Goal: Task Accomplishment & Management: Manage account settings

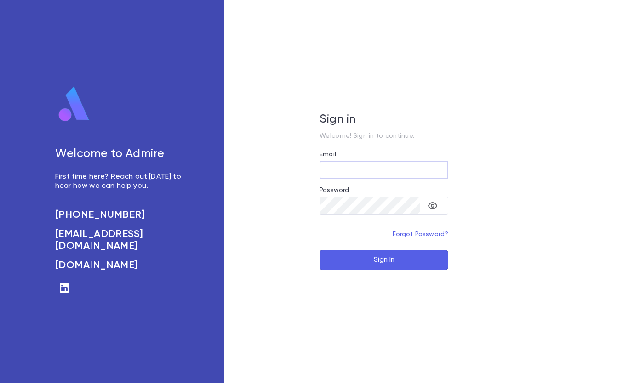
type input "**********"
click at [383, 261] on button "Sign In" at bounding box center [383, 260] width 129 height 20
